Goal: Information Seeking & Learning: Learn about a topic

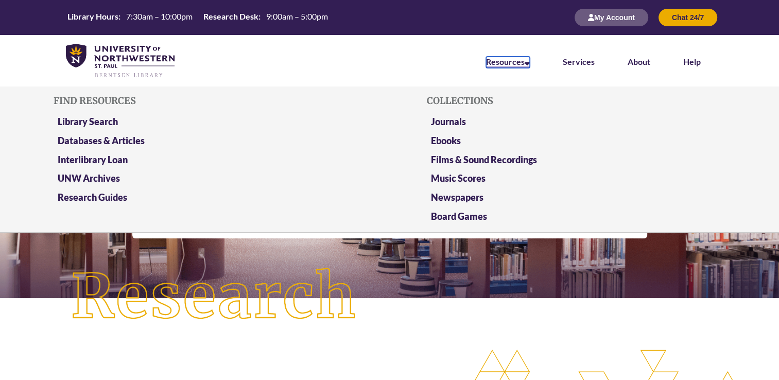
click at [521, 60] on link "Resources" at bounding box center [508, 62] width 44 height 11
click at [94, 199] on link "Research Guides" at bounding box center [92, 197] width 69 height 13
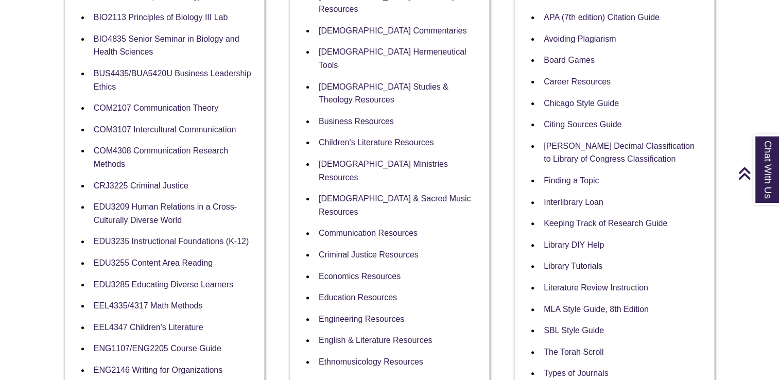
scroll to position [360, 0]
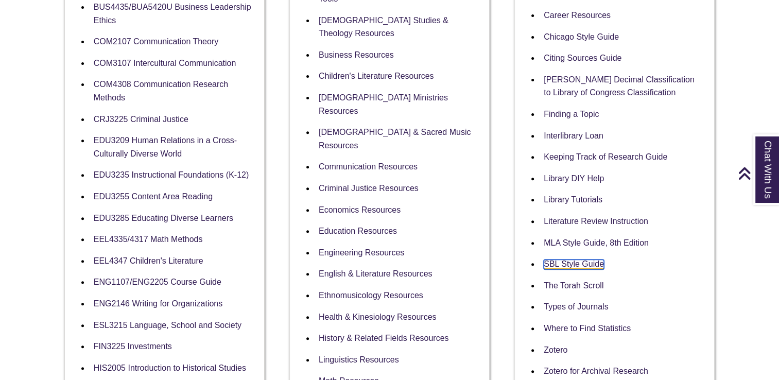
click at [561, 263] on link "SBL Style Guide" at bounding box center [573, 264] width 60 height 10
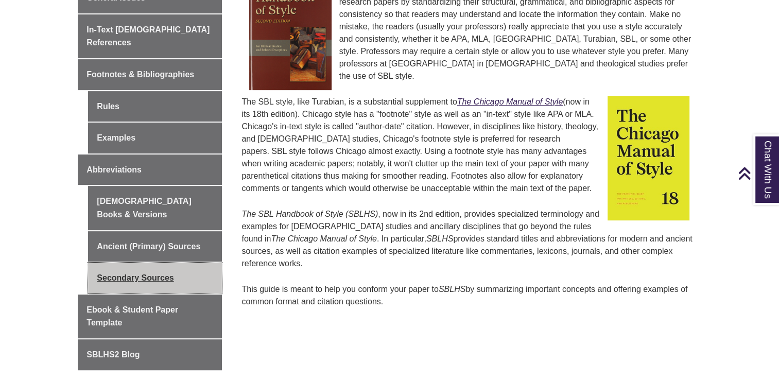
scroll to position [360, 0]
click at [161, 262] on link "Secondary Sources" at bounding box center [155, 277] width 134 height 31
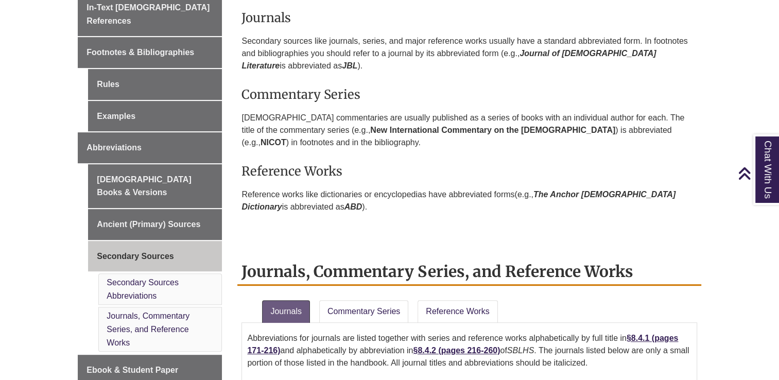
scroll to position [412, 0]
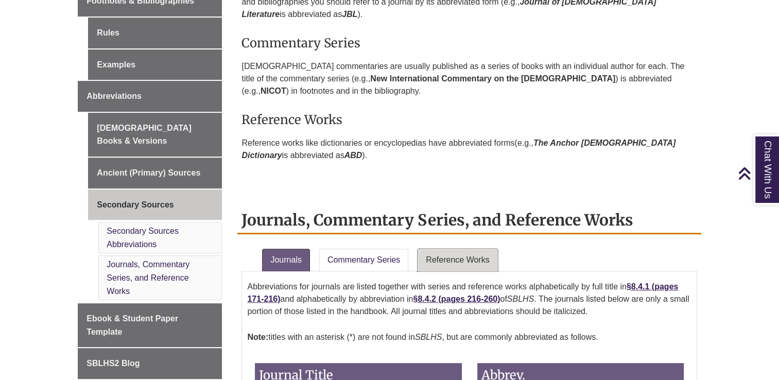
click at [454, 256] on link "Reference Works" at bounding box center [457, 260] width 80 height 23
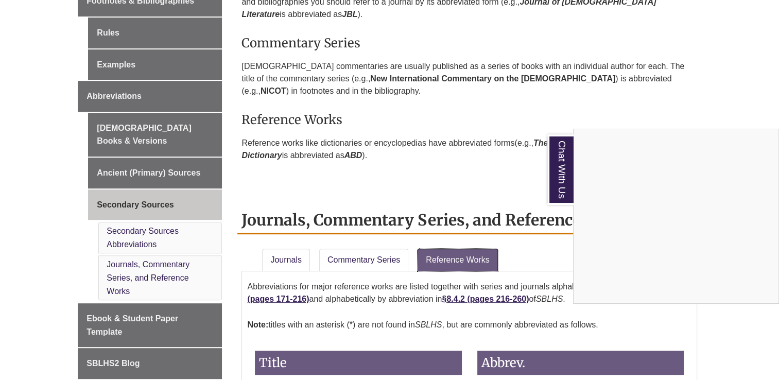
scroll to position [360, 0]
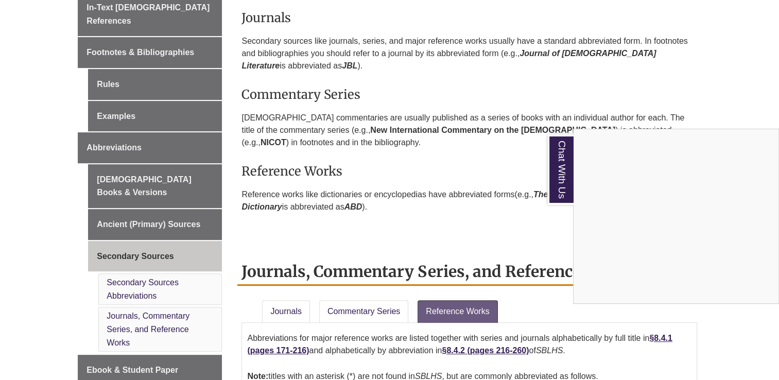
click at [106, 73] on div "Chat With Us" at bounding box center [389, 190] width 779 height 380
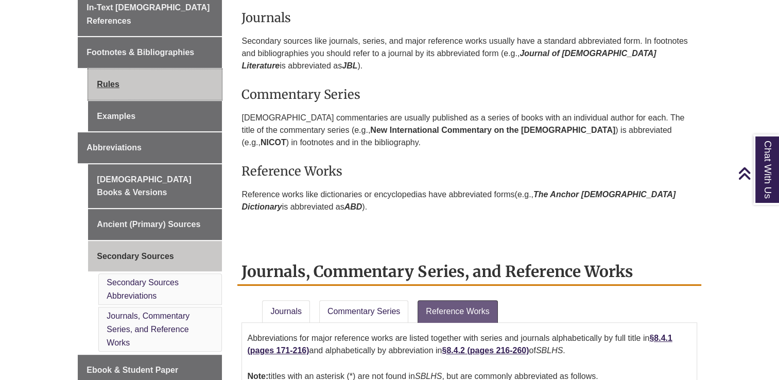
click at [111, 69] on link "Rules" at bounding box center [155, 84] width 134 height 31
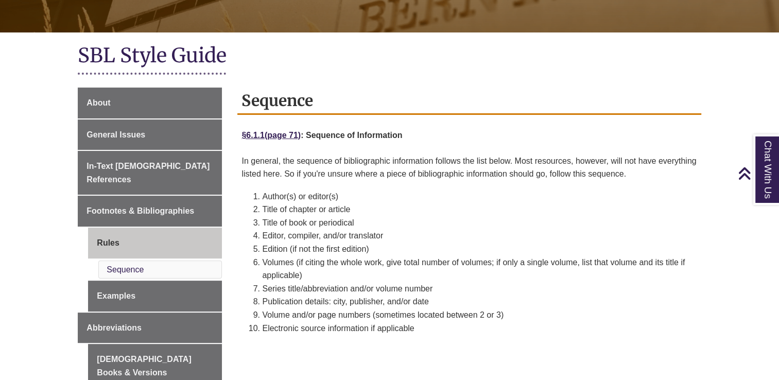
scroll to position [206, 0]
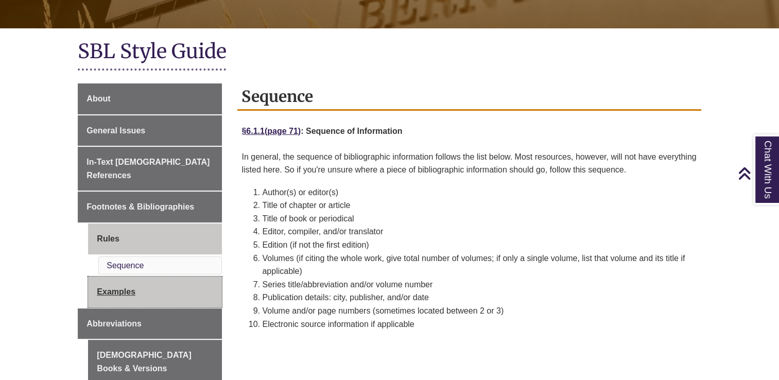
click at [125, 277] on link "Examples" at bounding box center [155, 291] width 134 height 31
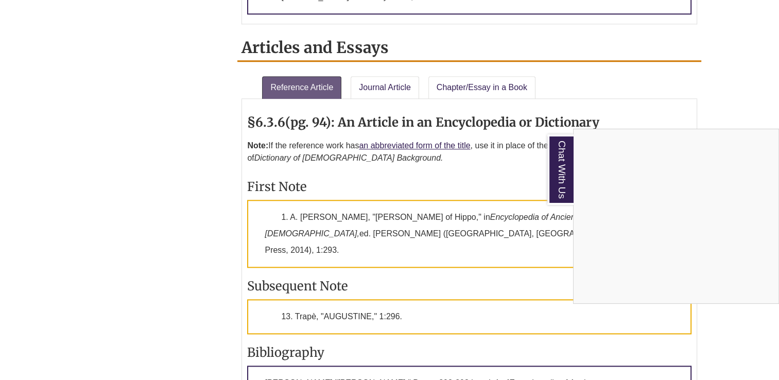
scroll to position [1081, 0]
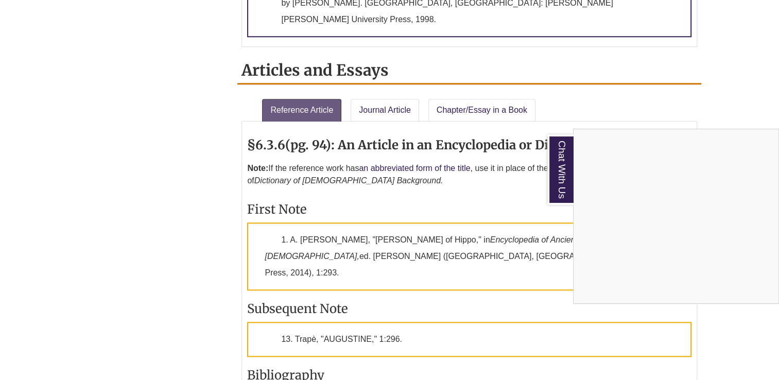
click at [451, 127] on div "Chat With Us" at bounding box center [389, 190] width 779 height 380
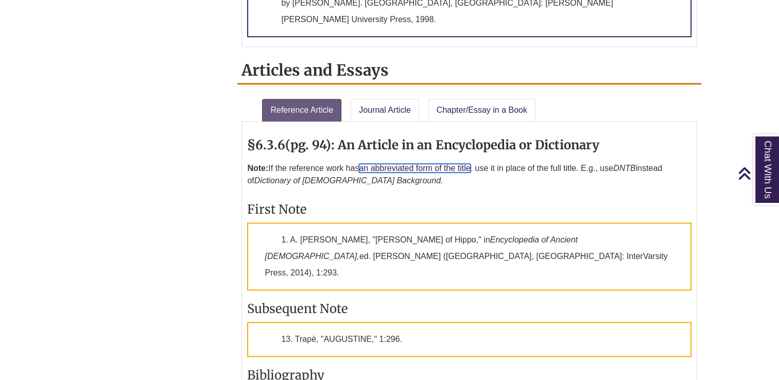
click at [451, 164] on link "an abbreviated form of the title" at bounding box center [414, 168] width 111 height 9
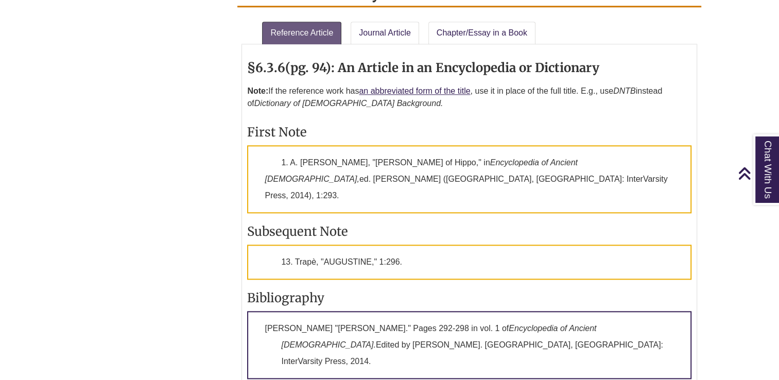
scroll to position [1184, 0]
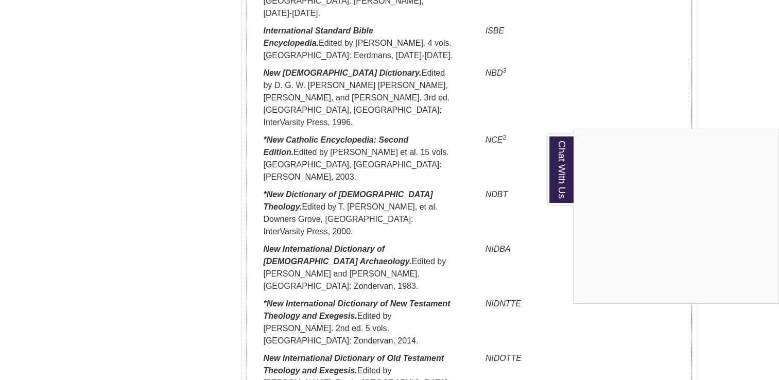
scroll to position [2590, 0]
